Goal: Use online tool/utility: Utilize a website feature to perform a specific function

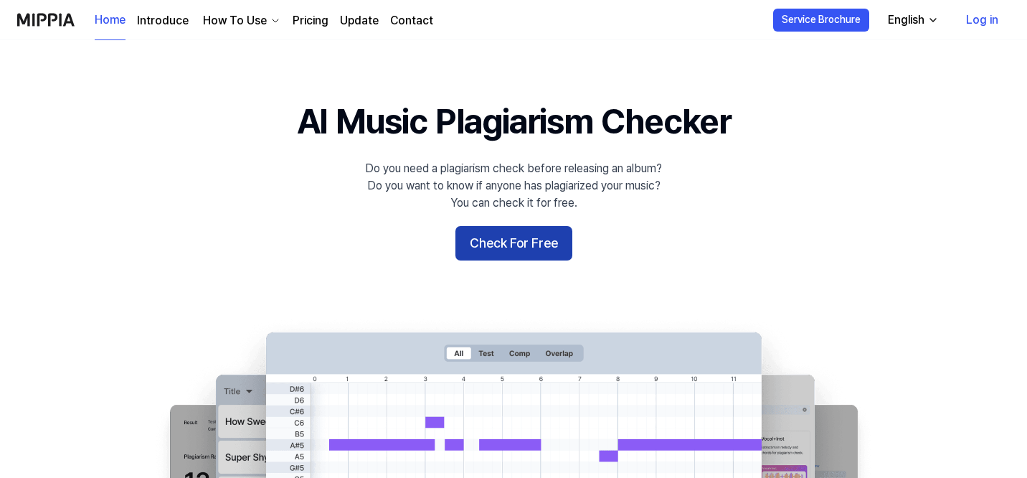
click at [529, 246] on button "Check For Free" at bounding box center [513, 243] width 117 height 34
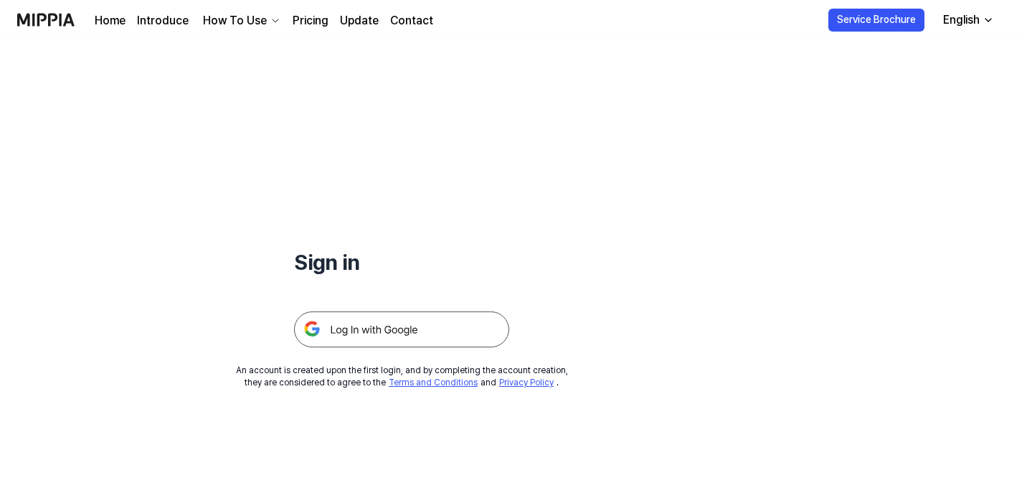
click at [430, 337] on img at bounding box center [401, 329] width 215 height 36
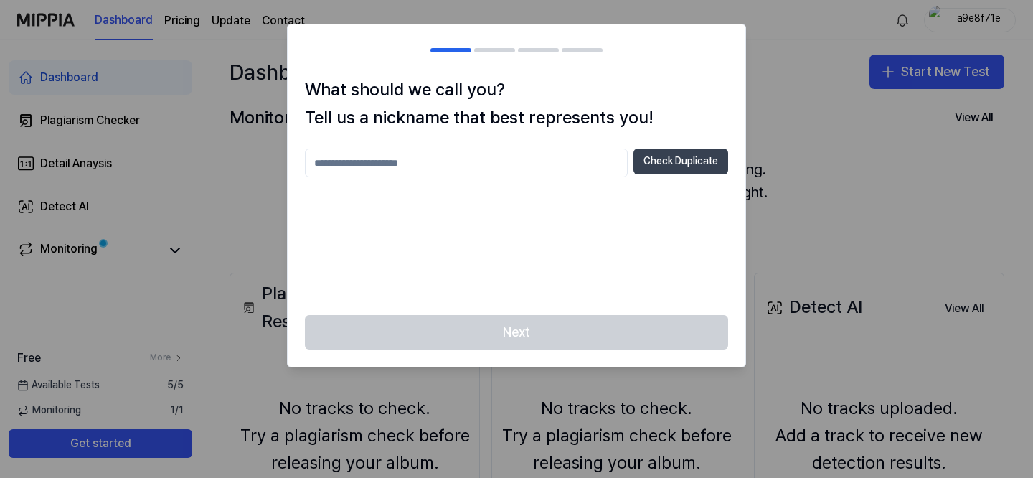
click at [674, 166] on button "Check Duplicate" at bounding box center [680, 161] width 95 height 26
click at [571, 161] on input "text" at bounding box center [466, 162] width 323 height 29
click at [799, 78] on div at bounding box center [516, 239] width 1033 height 478
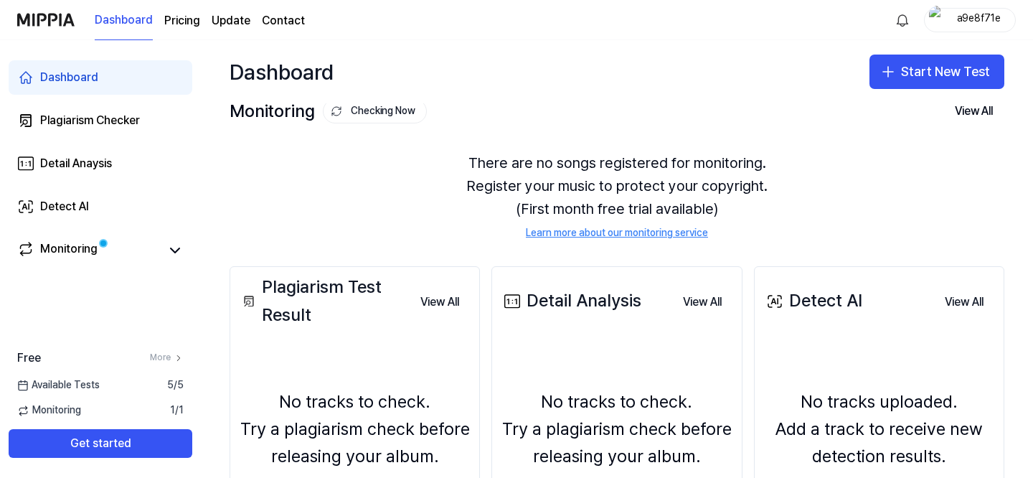
scroll to position [6, 0]
click at [882, 89] on div "Dashboard Start New Test" at bounding box center [617, 71] width 832 height 63
click at [922, 73] on button "Start New Test" at bounding box center [936, 72] width 135 height 34
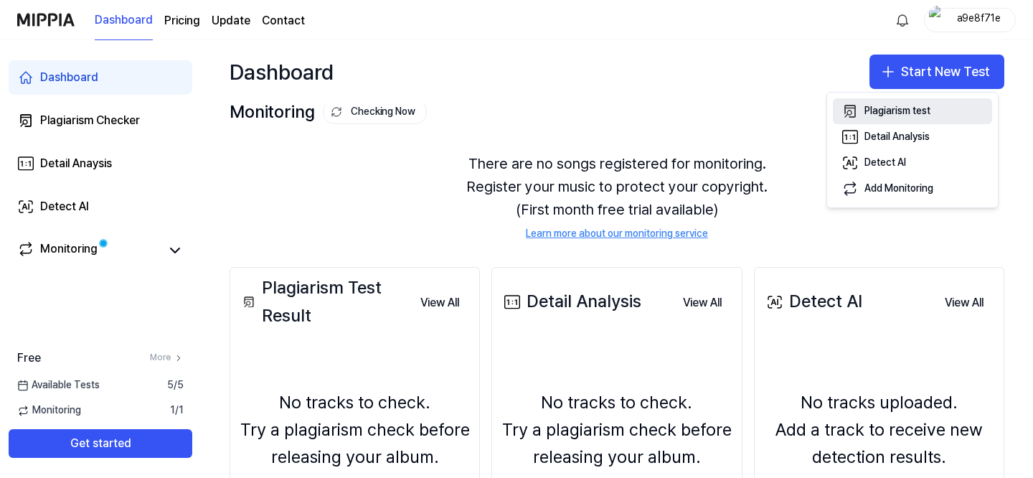
click at [896, 114] on div "Plagiarism test" at bounding box center [897, 111] width 66 height 14
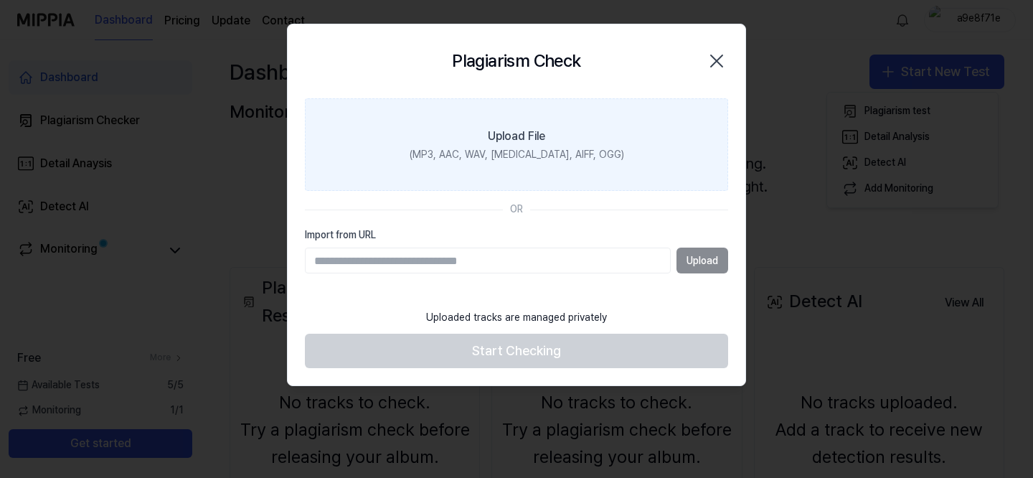
click at [518, 148] on div "(MP3, AAC, WAV, [MEDICAL_DATA], AIFF, OGG)" at bounding box center [516, 155] width 214 height 14
click at [0, 0] on input "Upload File (MP3, AAC, WAV, [MEDICAL_DATA], AIFF, OGG)" at bounding box center [0, 0] width 0 height 0
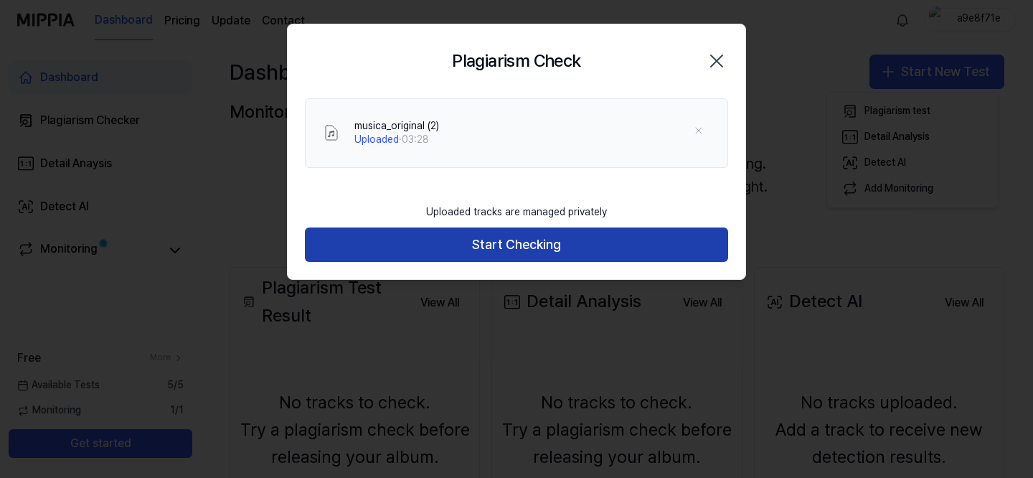
click at [550, 246] on button "Start Checking" at bounding box center [516, 244] width 423 height 34
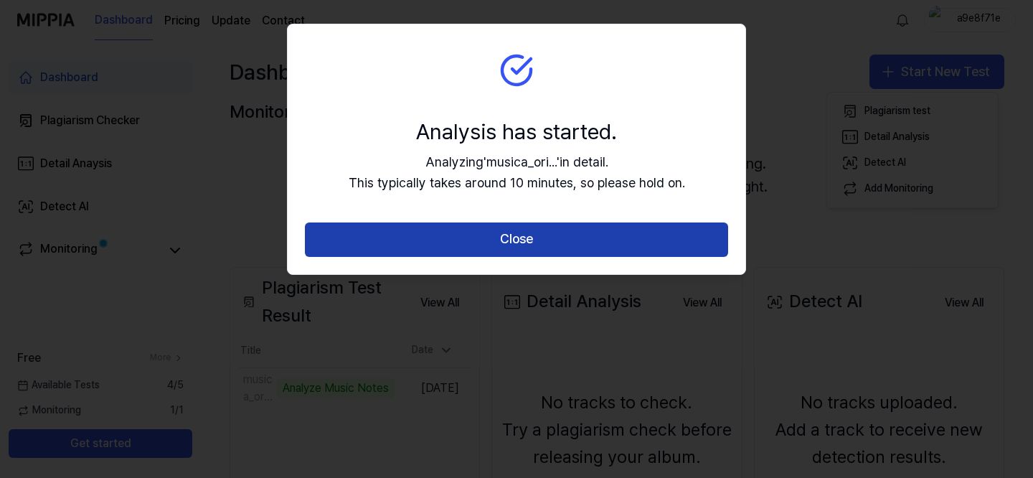
click at [521, 235] on button "Close" at bounding box center [516, 239] width 423 height 34
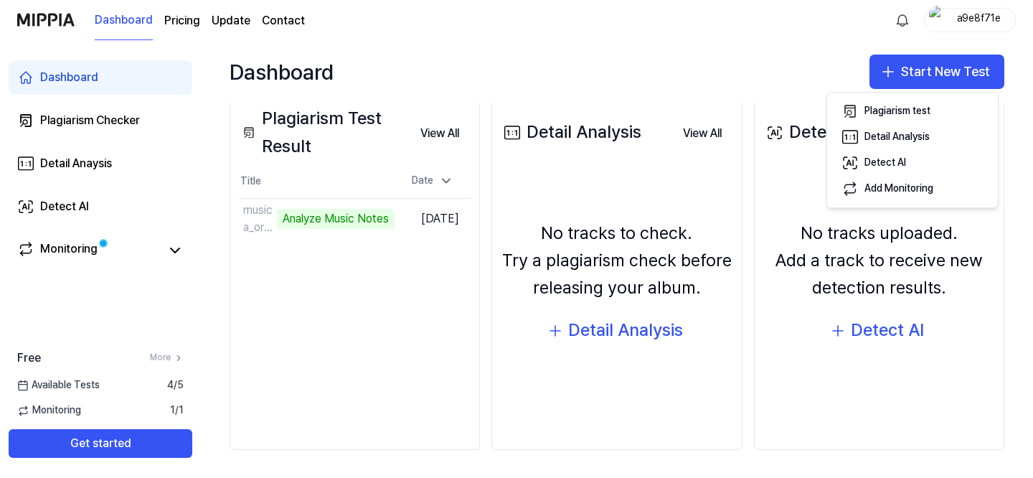
scroll to position [0, 0]
